Goal: Find specific page/section: Find specific page/section

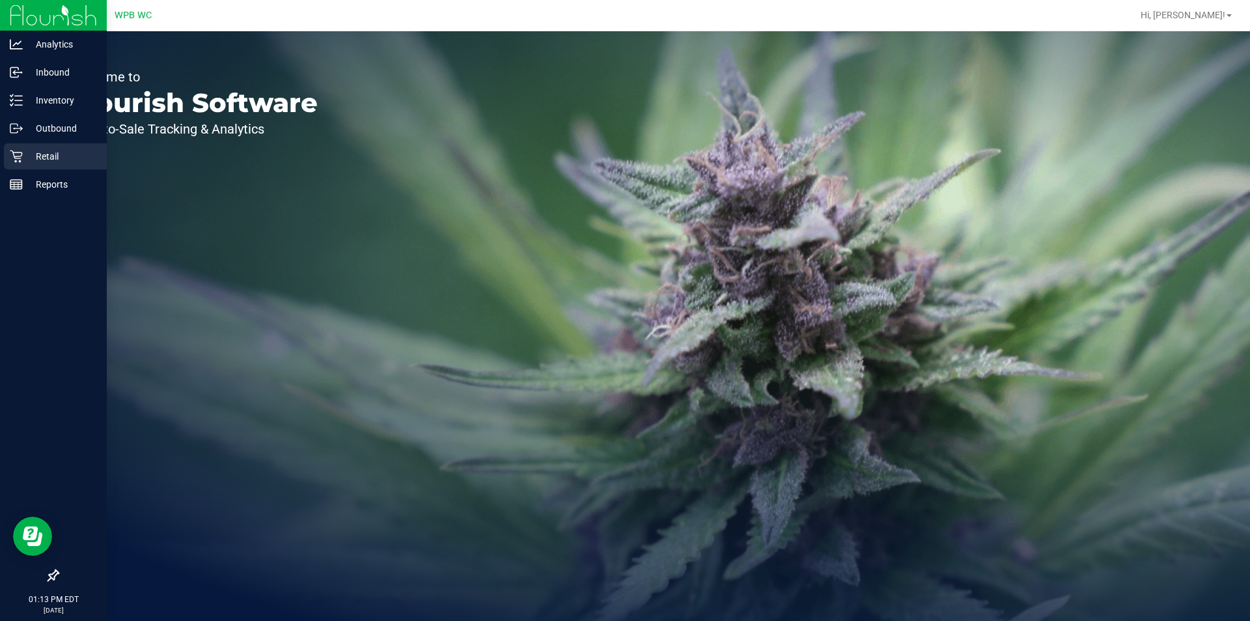
click at [33, 158] on p "Retail" at bounding box center [62, 156] width 78 height 16
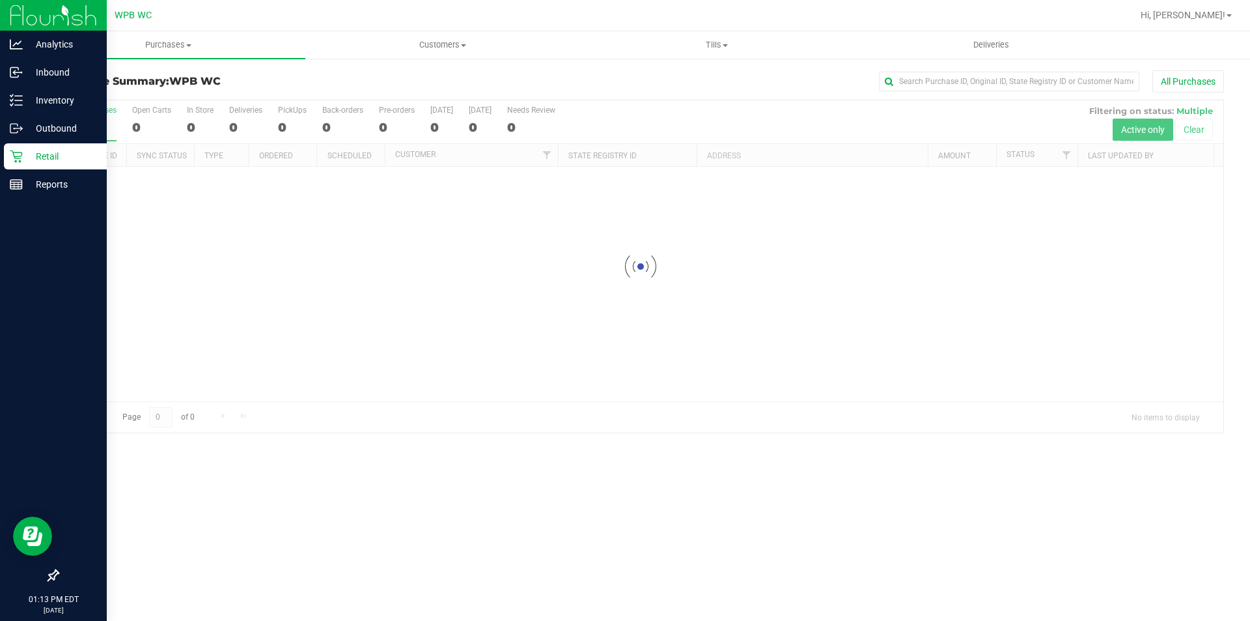
click at [27, 155] on p "Retail" at bounding box center [62, 156] width 78 height 16
click at [26, 155] on p "Retail" at bounding box center [62, 156] width 78 height 16
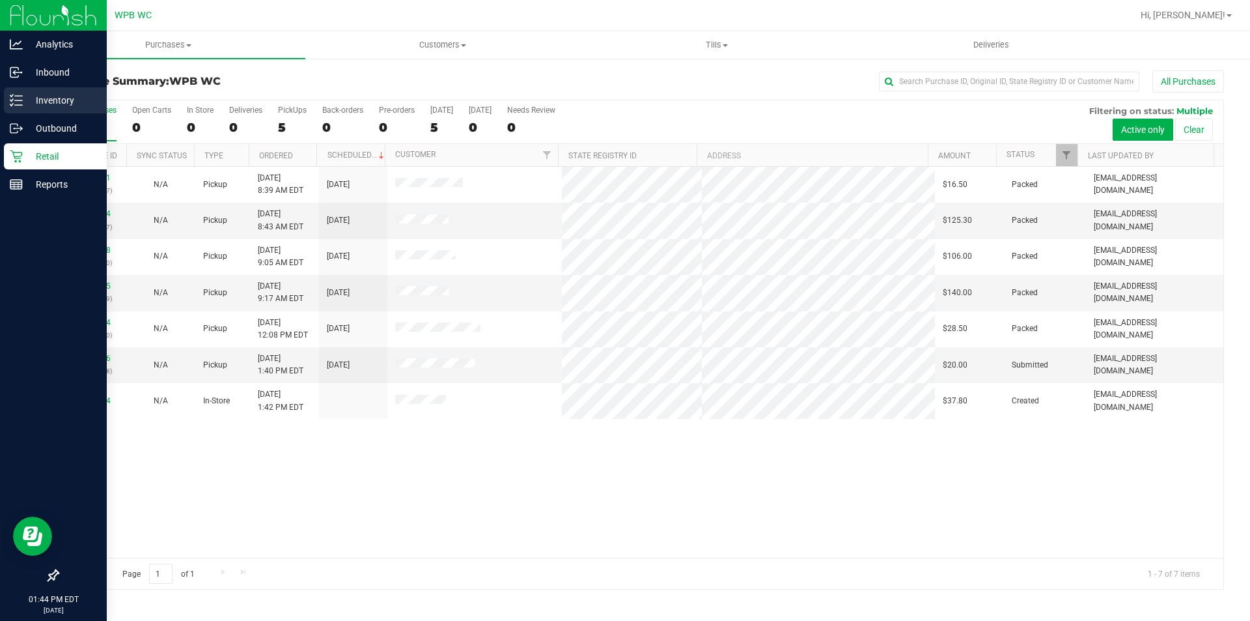
click at [39, 101] on p "Inventory" at bounding box center [62, 100] width 78 height 16
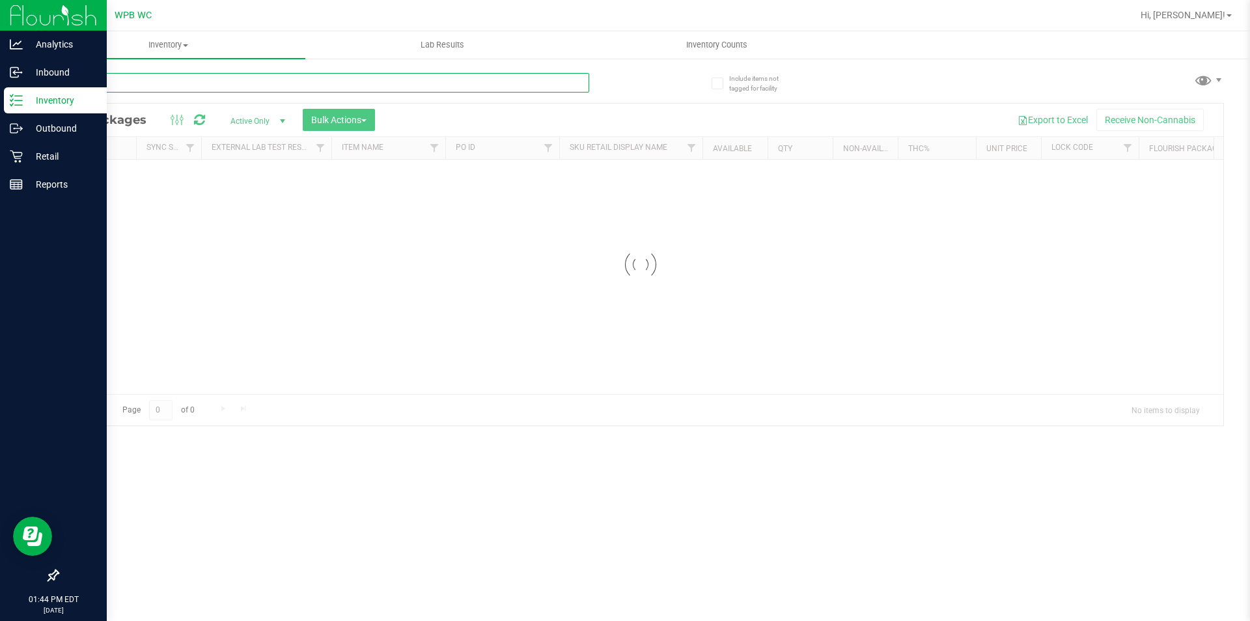
click at [160, 83] on div "Inventory All packages All inventory Waste log Create inventory Lab Results Inv…" at bounding box center [640, 325] width 1219 height 589
